Goal: Entertainment & Leisure: Consume media (video, audio)

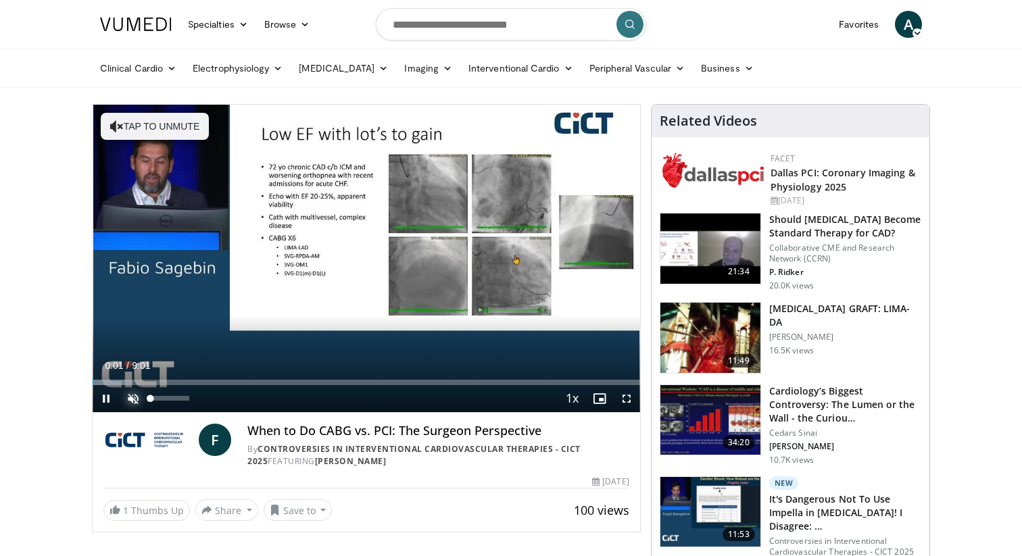
click at [134, 399] on span "Video Player" at bounding box center [133, 398] width 27 height 27
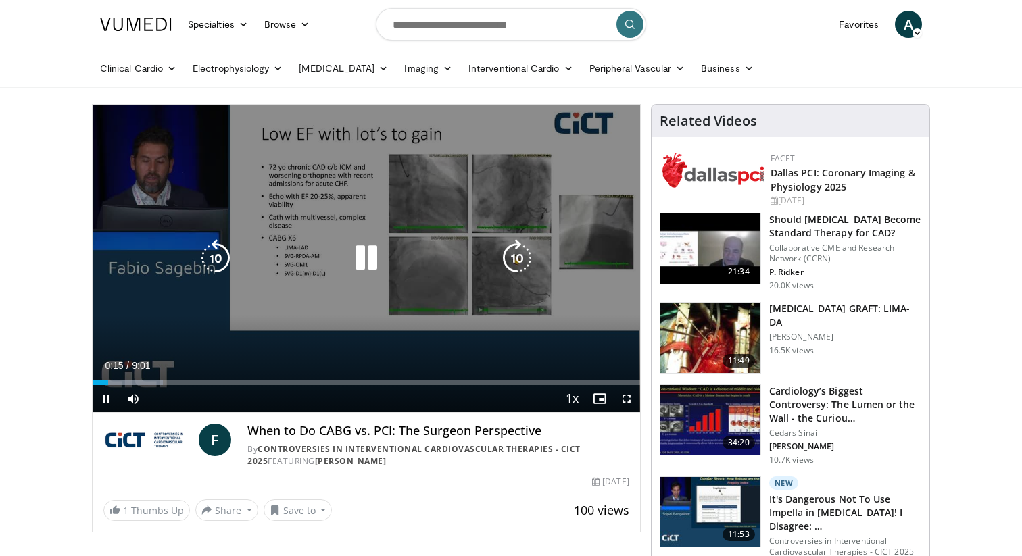
click at [514, 260] on icon "Video Player" at bounding box center [517, 258] width 38 height 38
click at [519, 259] on icon "Video Player" at bounding box center [517, 258] width 38 height 38
click at [514, 261] on icon "Video Player" at bounding box center [517, 258] width 38 height 38
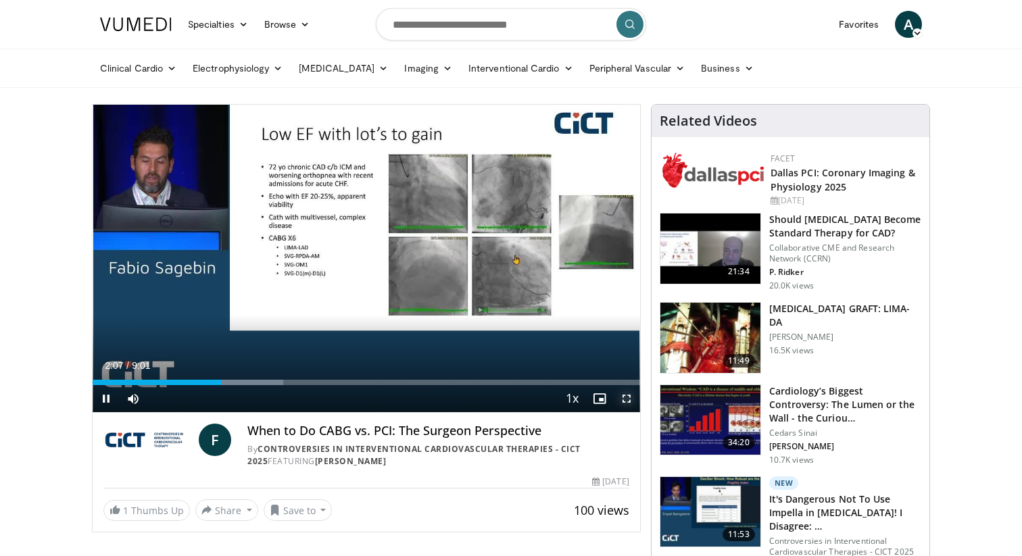
click at [629, 404] on span "Video Player" at bounding box center [626, 398] width 27 height 27
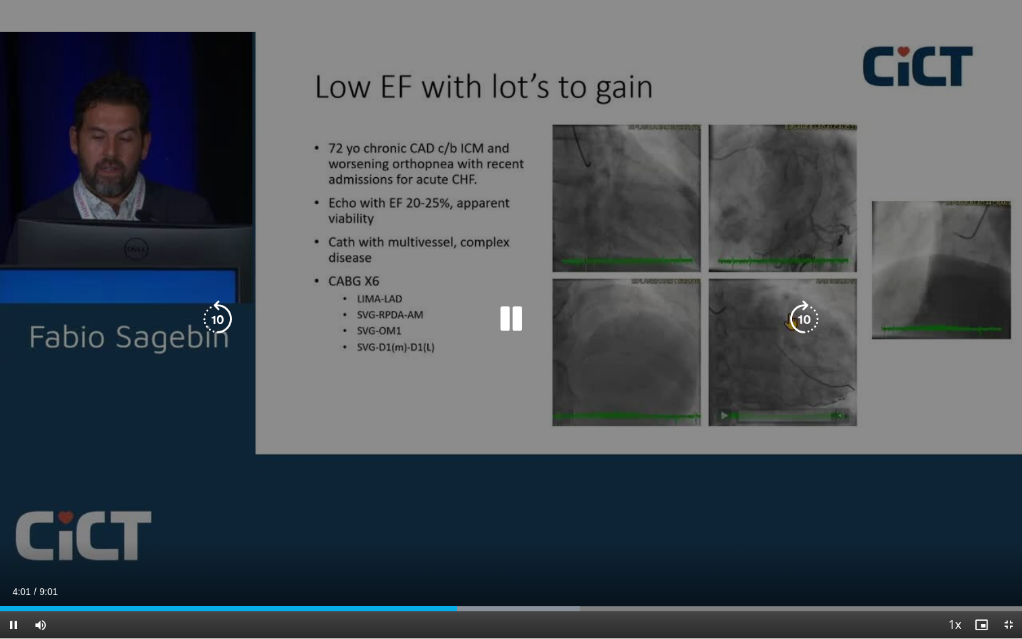
click at [800, 316] on icon "Video Player" at bounding box center [804, 319] width 38 height 38
click at [214, 320] on icon "Video Player" at bounding box center [218, 319] width 38 height 38
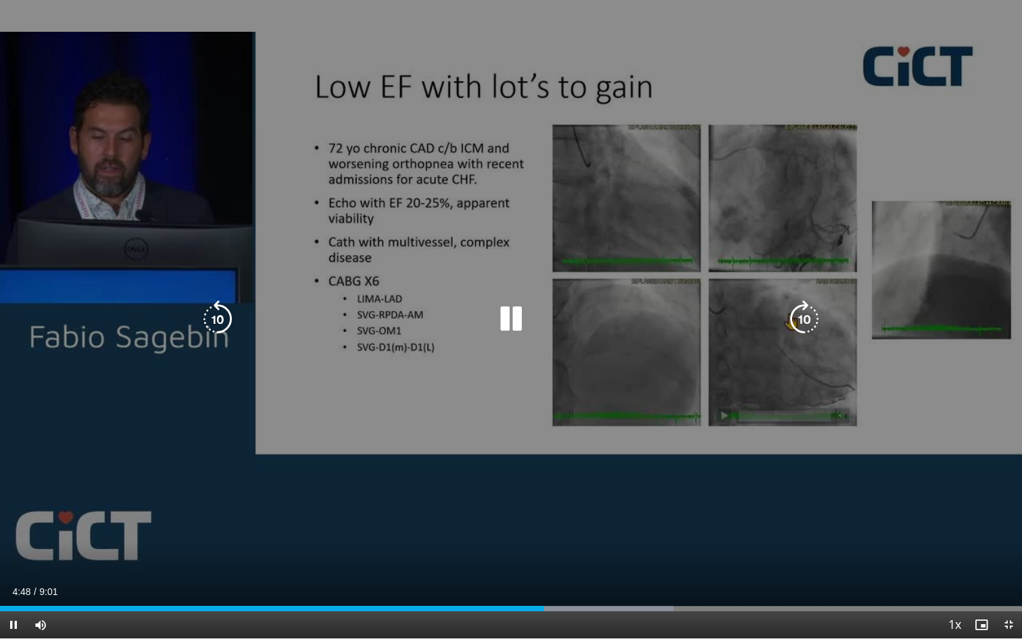
click at [222, 315] on icon "Video Player" at bounding box center [218, 319] width 38 height 38
click at [802, 319] on icon "Video Player" at bounding box center [804, 319] width 38 height 38
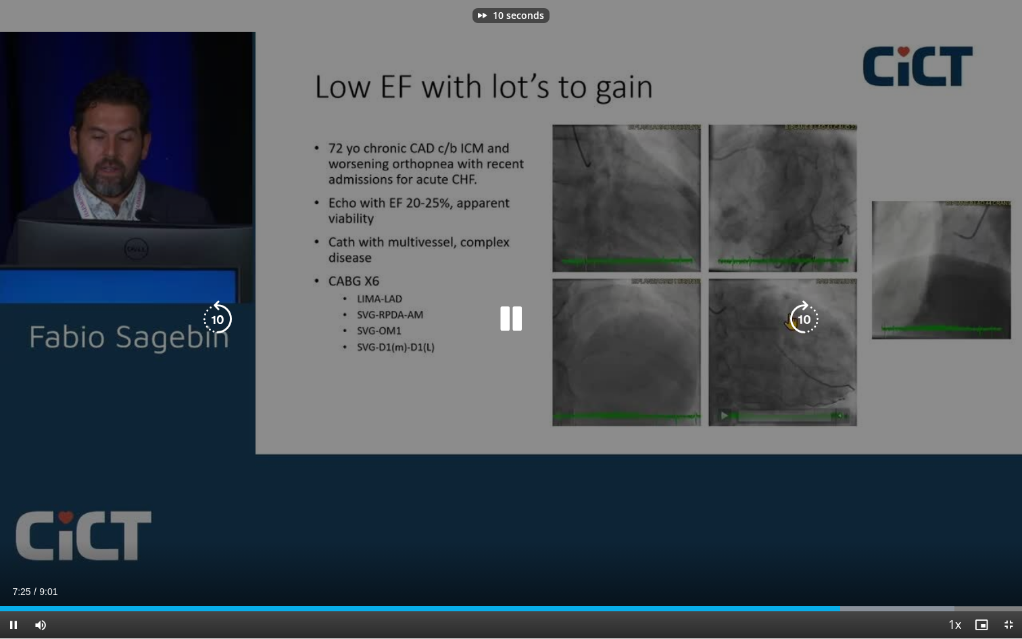
click at [802, 319] on icon "Video Player" at bounding box center [804, 319] width 38 height 38
click at [808, 322] on icon "Video Player" at bounding box center [804, 319] width 38 height 38
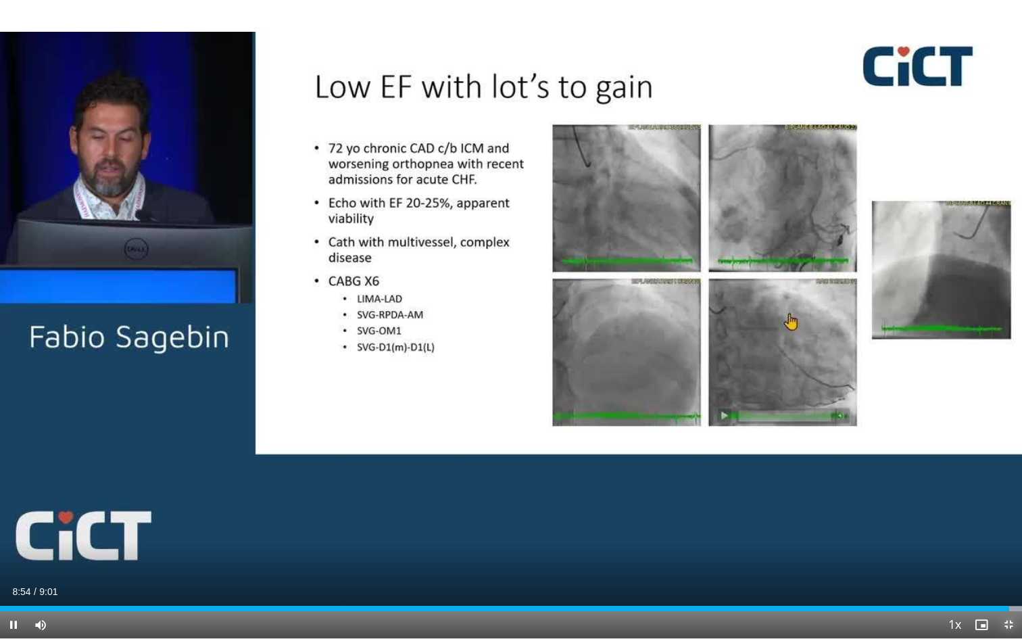
click at [1010, 556] on span "Video Player" at bounding box center [1008, 624] width 27 height 27
